Goal: Find specific fact: Find specific fact

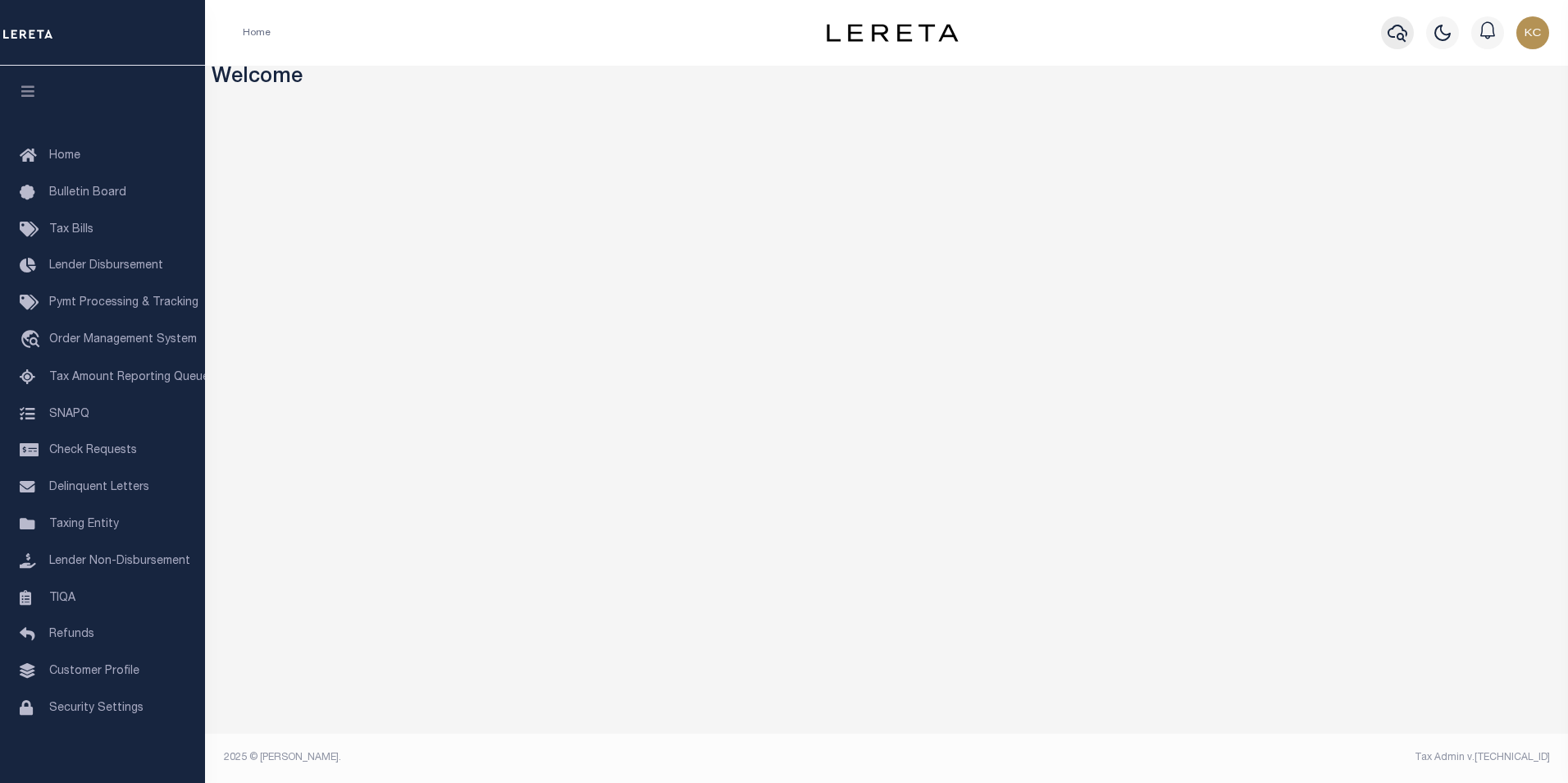
click at [1391, 36] on icon "button" at bounding box center [1397, 32] width 19 height 19
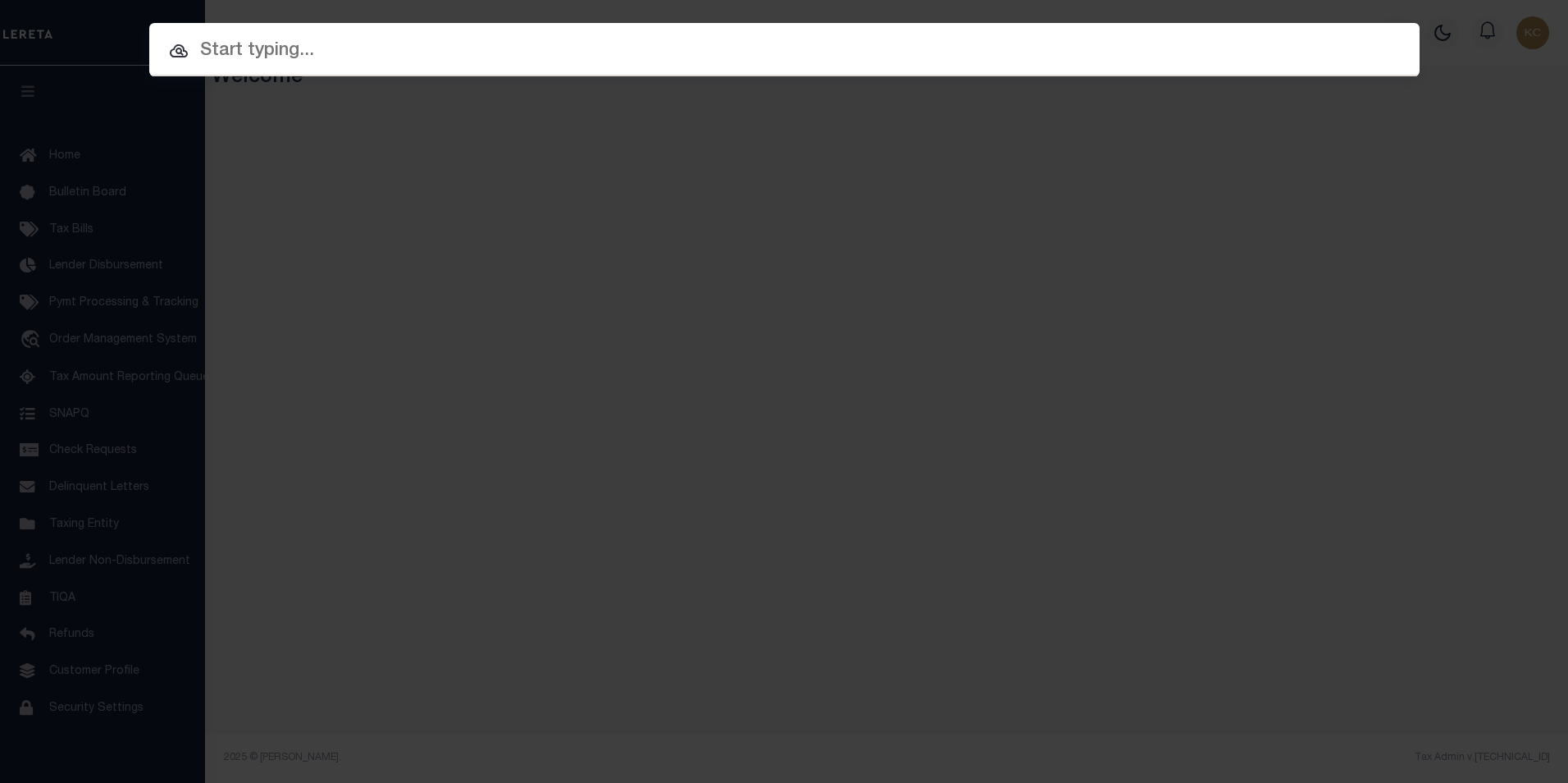
click at [270, 59] on input "text" at bounding box center [784, 52] width 1270 height 29
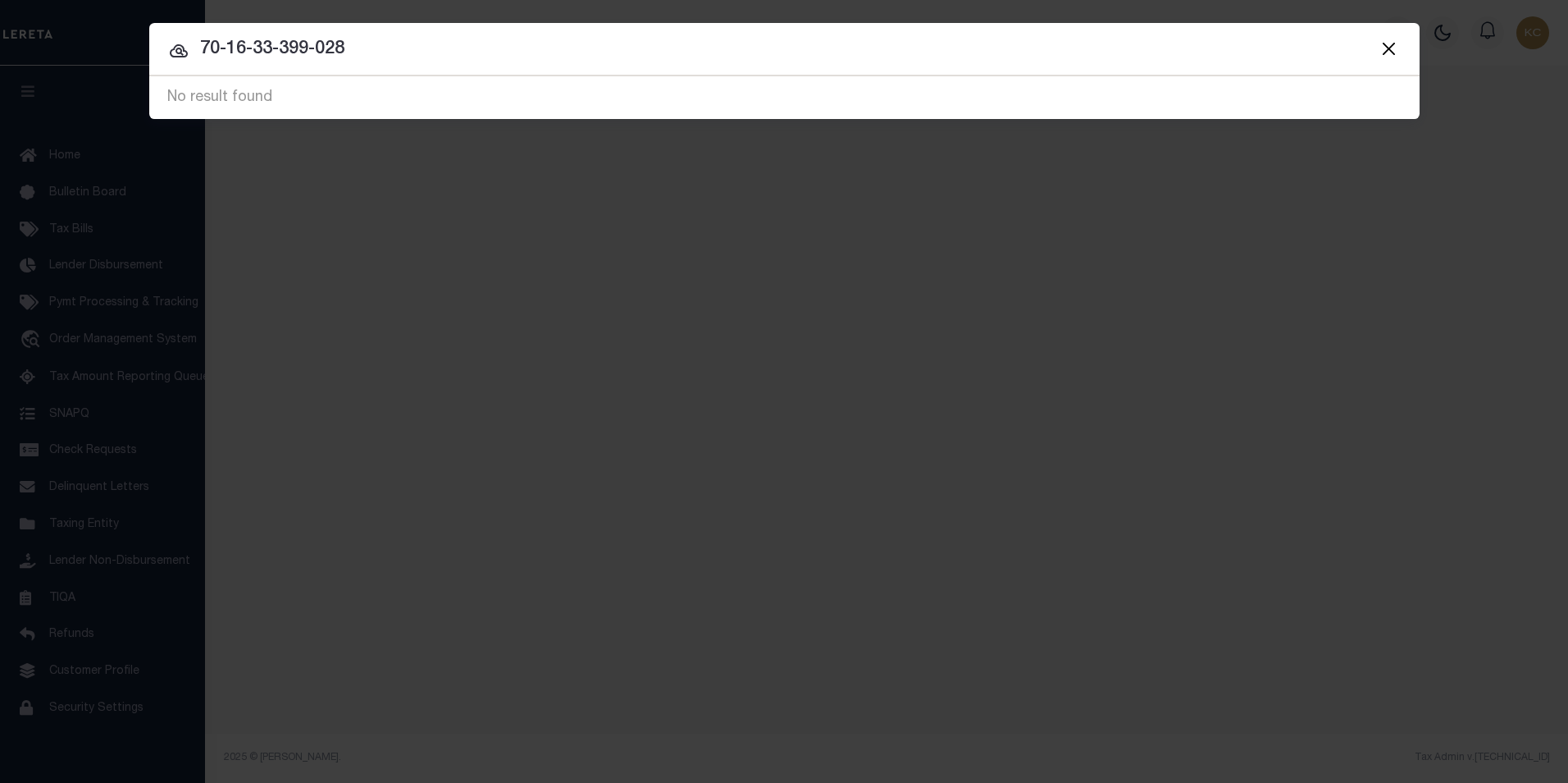
click at [228, 41] on input "70-16-33-399-028" at bounding box center [784, 50] width 1270 height 29
click at [246, 40] on input "7016-33-399-028" at bounding box center [784, 50] width 1270 height 29
click at [262, 49] on input "701633-399-028" at bounding box center [784, 50] width 1270 height 29
click at [267, 47] on input "701633-399-028" at bounding box center [784, 50] width 1270 height 29
click at [299, 46] on input "701633399-028" at bounding box center [784, 50] width 1270 height 29
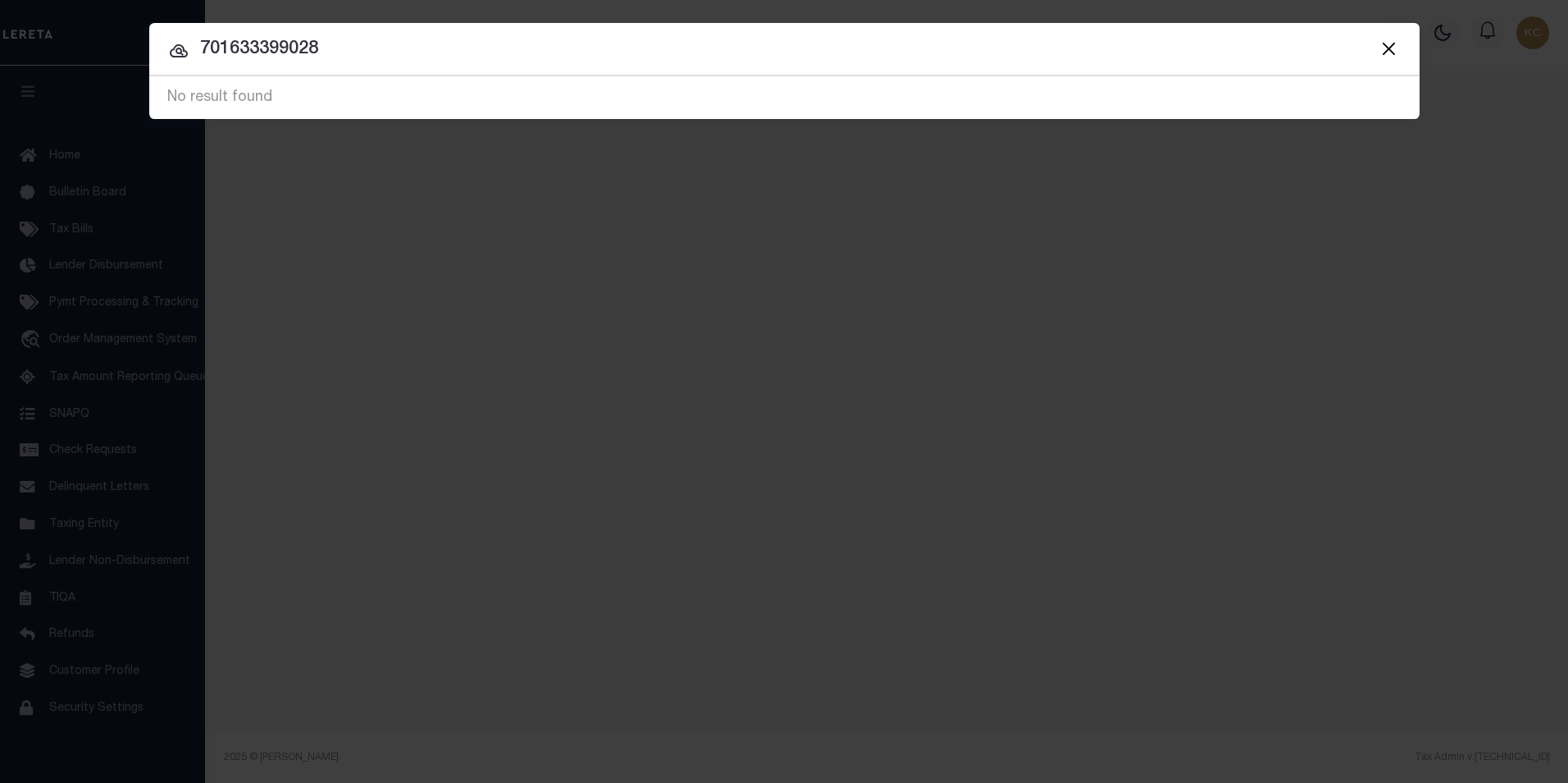
drag, startPoint x: 352, startPoint y: 60, endPoint x: 15, endPoint y: 50, distance: 337.1
click at [15, 50] on div "Include Loans TBM Customers Borrowers Payments (Lender Non-Disb) Payments (Lend…" at bounding box center [784, 391] width 1568 height 783
paste input "103000-201.-1-27-12"
type input "103000-201.-1-27-12"
